Goal: Contribute content: Add original content to the website for others to see

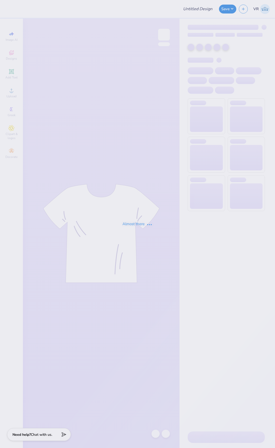
type input "SGA SHIRT"
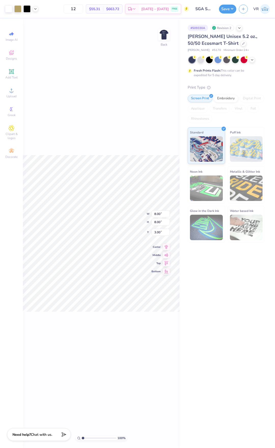
click at [121, 126] on div "100 % Back W 8.00 8.00 " H 8.00 8.00 " Y 3.00 3.00 " Center Middle Top Bottom" at bounding box center [101, 234] width 157 height 430
click at [163, 32] on img at bounding box center [164, 34] width 20 height 20
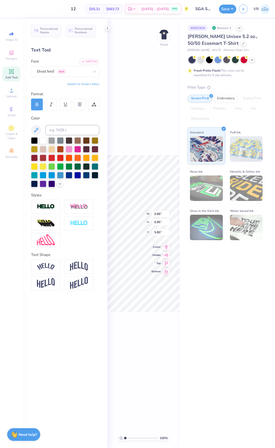
type input "0.89"
type input "6.85"
type input "5.80"
click at [108, 28] on icon at bounding box center [108, 28] width 4 height 4
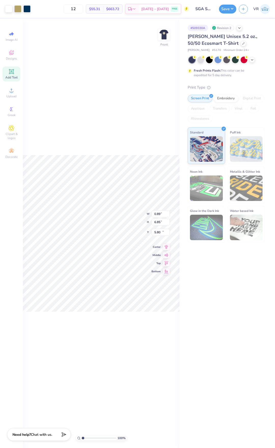
type input "3.89"
type input "4.44"
type input "13.56"
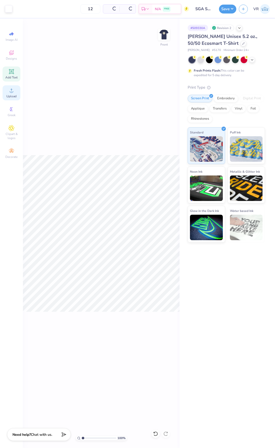
click at [9, 92] on icon at bounding box center [11, 90] width 6 height 6
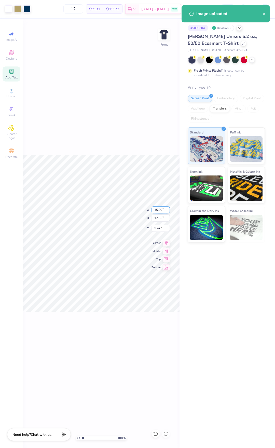
click at [161, 211] on input "15.00" at bounding box center [161, 209] width 18 height 7
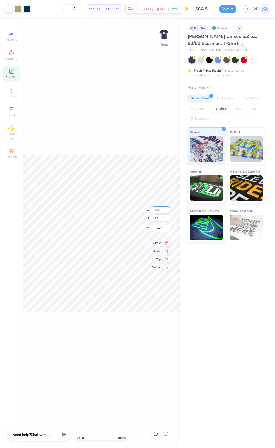
type input "3.89"
type input "4.42"
type input "11.79"
click at [163, 210] on input "3.89" at bounding box center [161, 209] width 18 height 7
type input "3.85"
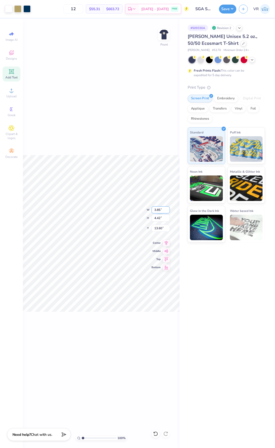
type input "4.38"
type input "13.62"
type input "3.86"
click at [118, 322] on li "Group" at bounding box center [125, 322] width 40 height 10
click at [163, 34] on img at bounding box center [164, 34] width 20 height 20
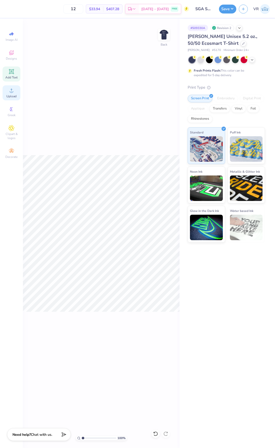
click at [13, 96] on span "Upload" at bounding box center [11, 96] width 10 height 4
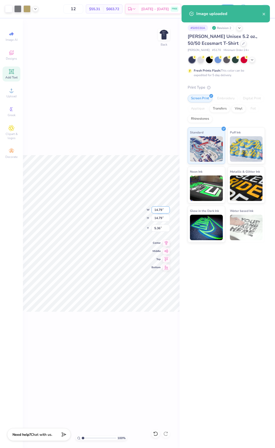
click at [157, 211] on input "14.79" at bounding box center [161, 209] width 18 height 7
type input "1"
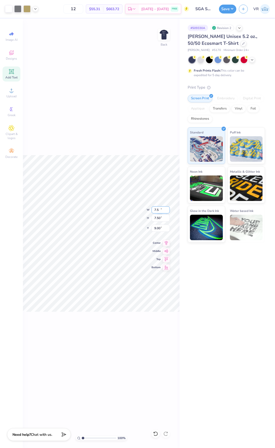
type input "7.50"
click at [158, 228] on input "9.00" at bounding box center [161, 228] width 18 height 7
type input "3.00"
click at [162, 211] on input "7.50" at bounding box center [161, 209] width 18 height 7
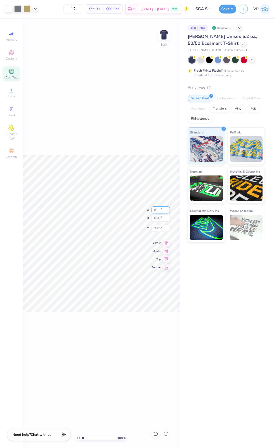
type input "8.00"
type input "2.75"
click at [159, 231] on input "2.75" at bounding box center [161, 228] width 18 height 7
type input "3.00"
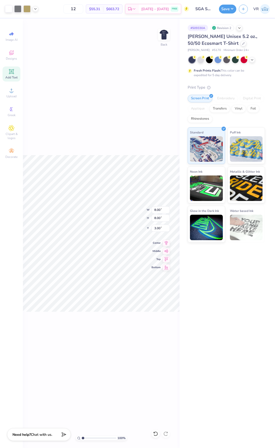
click at [123, 72] on div "100 % Back W 8.00 8.00 " H 8.00 8.00 " Y 3.00 3.00 " Center Middle Top Bottom" at bounding box center [101, 234] width 157 height 430
click at [225, 6] on button "Save" at bounding box center [227, 8] width 17 height 9
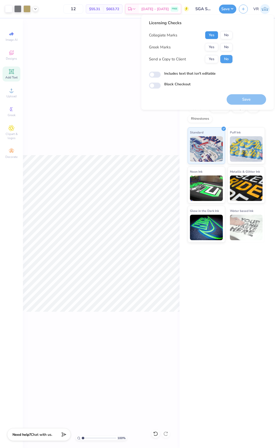
click at [210, 35] on button "Yes" at bounding box center [211, 35] width 13 height 8
click at [223, 46] on button "No" at bounding box center [226, 47] width 12 height 8
click at [246, 103] on button "Save" at bounding box center [247, 99] width 40 height 10
click at [90, 129] on div "100 % Back" at bounding box center [101, 234] width 157 height 430
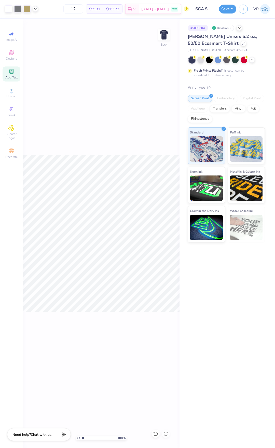
click at [120, 82] on div "100 % Back" at bounding box center [101, 234] width 157 height 430
click at [230, 10] on button "Save" at bounding box center [227, 8] width 17 height 9
click at [229, 8] on button "Save" at bounding box center [227, 8] width 17 height 9
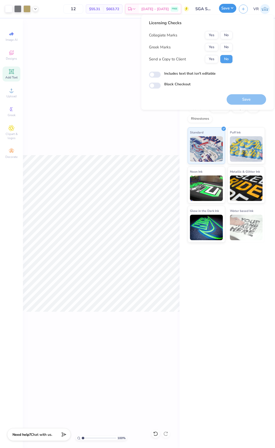
click at [229, 8] on button "Save" at bounding box center [227, 8] width 17 height 9
